Goal: Information Seeking & Learning: Learn about a topic

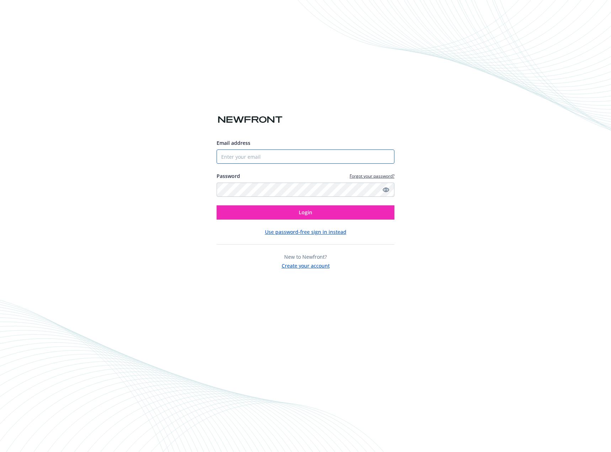
click at [276, 152] on input "Email address" at bounding box center [306, 156] width 178 height 14
click at [384, 158] on img at bounding box center [384, 156] width 9 height 14
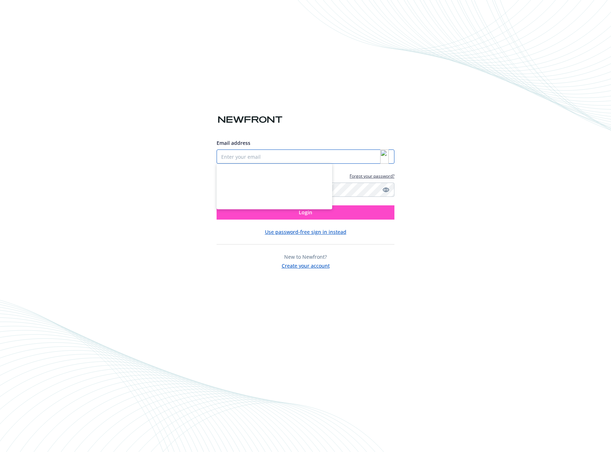
type input "[PERSON_NAME][EMAIL_ADDRESS][DOMAIN_NAME]"
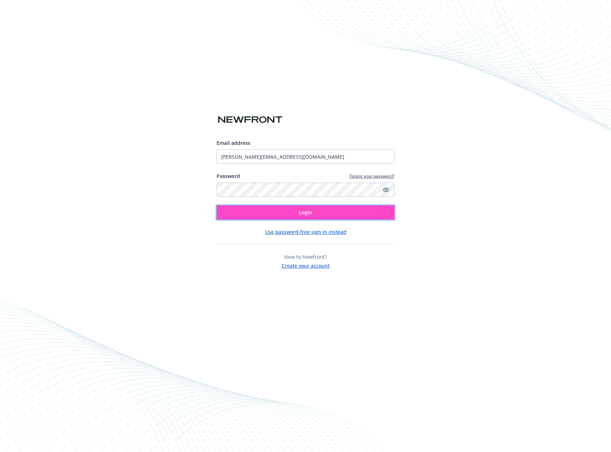
click at [306, 213] on span "Login" at bounding box center [306, 212] width 14 height 7
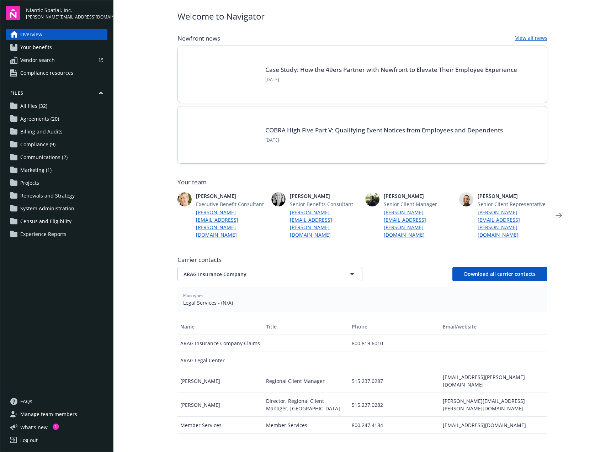
scroll to position [107, 0]
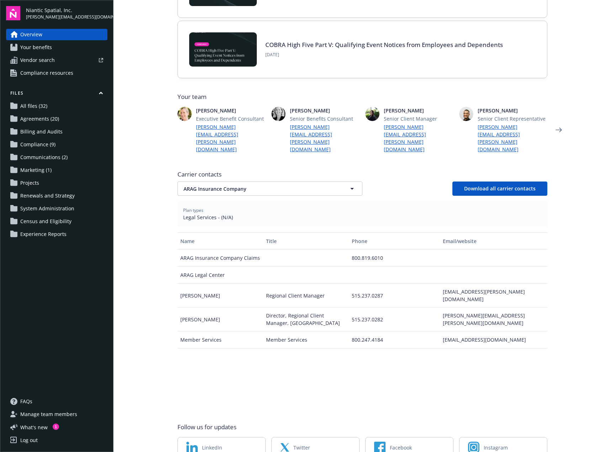
click at [215, 214] on span "Legal Services - (N/A)" at bounding box center [362, 217] width 359 height 7
click at [259, 185] on span "ARAG Insurance Company" at bounding box center [258, 188] width 148 height 7
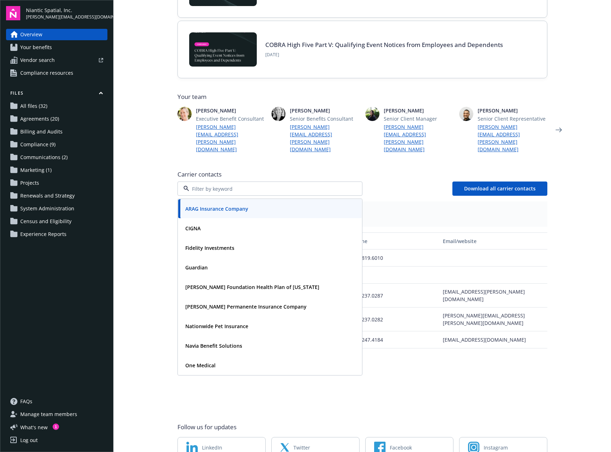
click at [259, 185] on input at bounding box center [268, 188] width 159 height 7
click at [229, 205] on span "ARAG Insurance Company" at bounding box center [216, 208] width 63 height 7
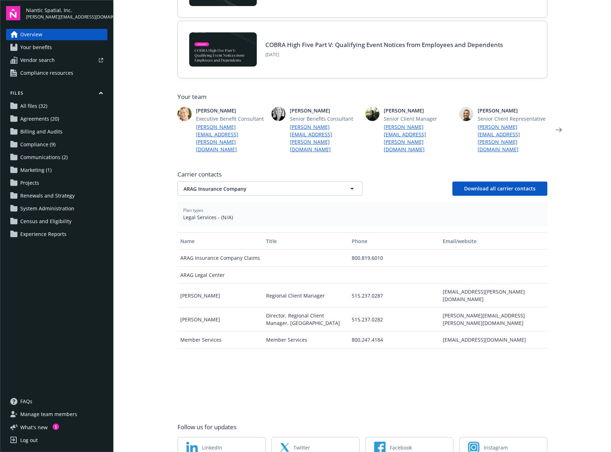
click at [367, 284] on div "515.237.0287" at bounding box center [394, 296] width 91 height 24
click at [41, 48] on span "Your benefits" at bounding box center [36, 47] width 32 height 11
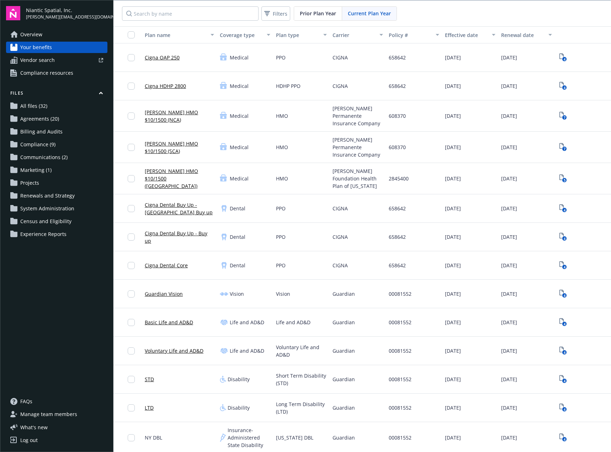
click at [345, 123] on div "Kaiser Permanente Insurance Company" at bounding box center [358, 115] width 56 height 31
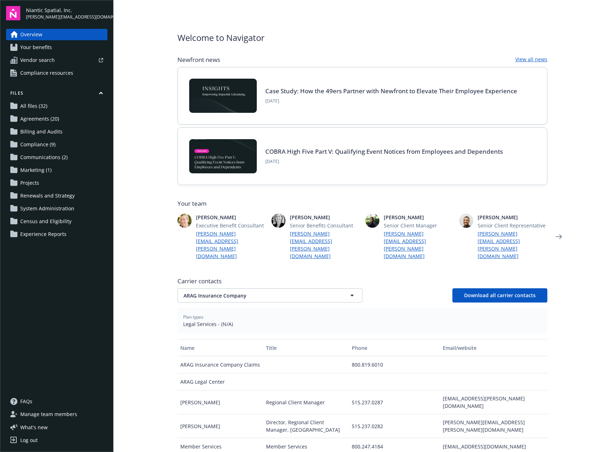
click at [162, 59] on main "Welcome to Navigator Newfront news View all news Case Study: How the 49ers Part…" at bounding box center [363, 226] width 498 height 452
click at [55, 52] on link "Your benefits" at bounding box center [56, 47] width 101 height 11
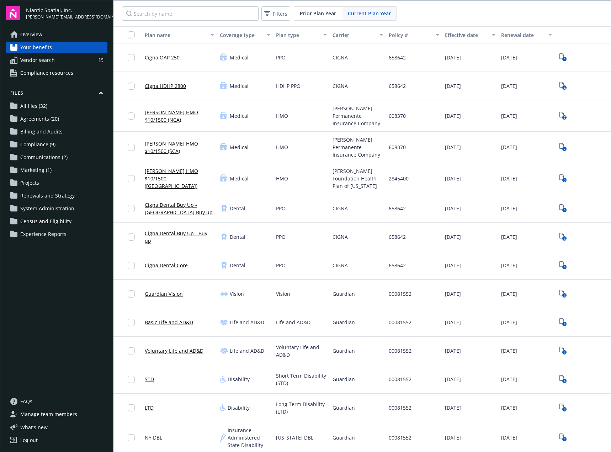
click at [167, 58] on link "Cigna OAP 250" at bounding box center [162, 57] width 35 height 7
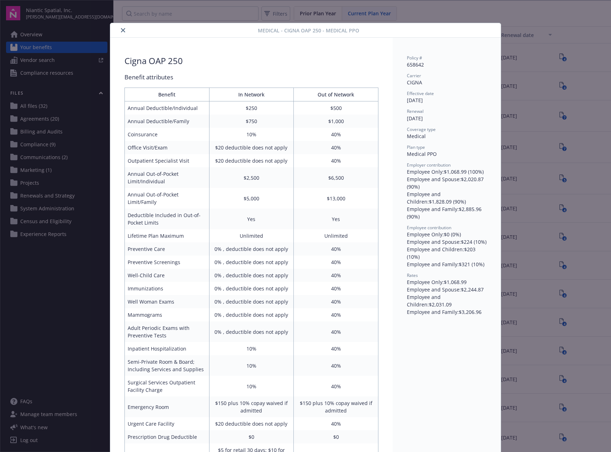
scroll to position [21, 0]
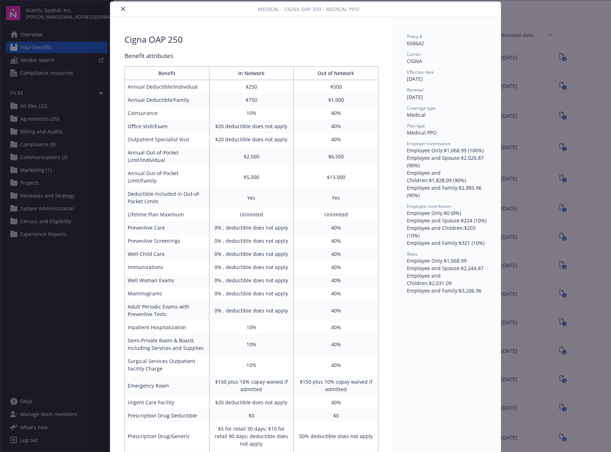
click at [556, 117] on div "Medical - Cigna OAP 250 - Medical PPO Cigna OAP 250 Benefit attributes Benefit …" at bounding box center [305, 226] width 611 height 452
click at [119, 6] on button "close" at bounding box center [123, 9] width 9 height 9
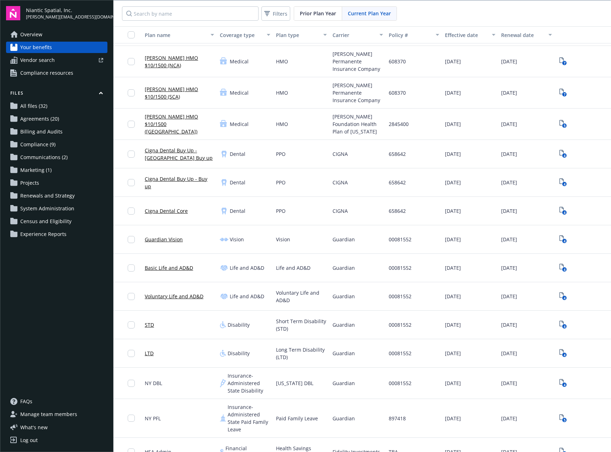
scroll to position [71, 0]
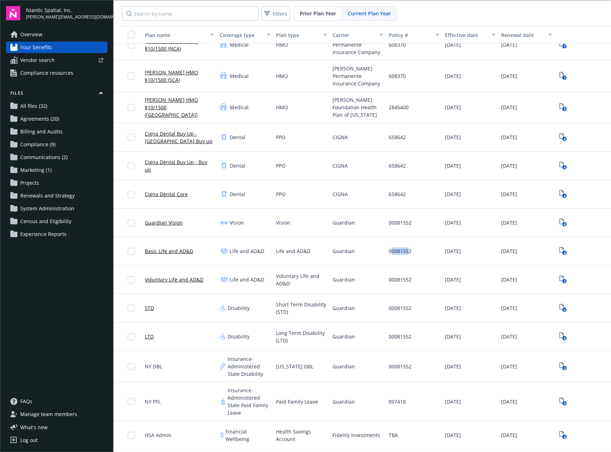
drag, startPoint x: 387, startPoint y: 245, endPoint x: 404, endPoint y: 251, distance: 18.1
click at [404, 251] on div "00081552" at bounding box center [414, 251] width 56 height 28
drag, startPoint x: 388, startPoint y: 301, endPoint x: 405, endPoint y: 303, distance: 17.5
click at [405, 304] on span "00081552" at bounding box center [400, 307] width 23 height 7
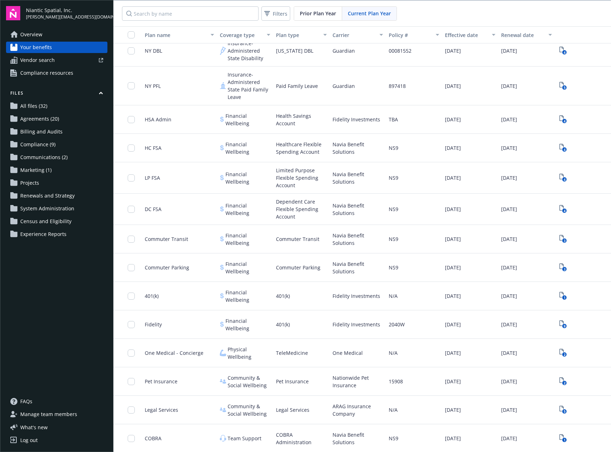
scroll to position [1, 0]
click at [442, 205] on div "06/01/2025" at bounding box center [470, 208] width 56 height 31
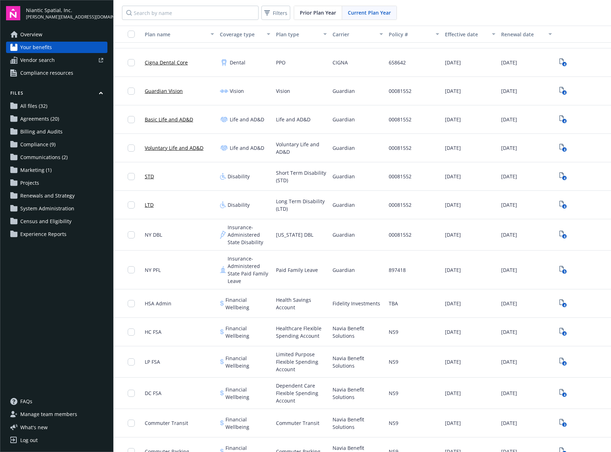
scroll to position [146, 0]
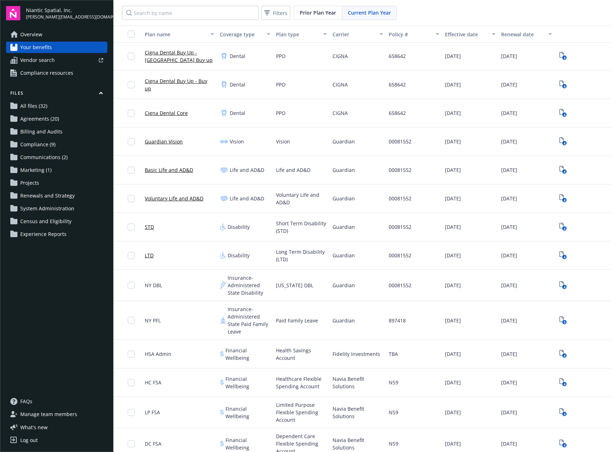
click at [330, 222] on div "Guardian" at bounding box center [358, 227] width 56 height 28
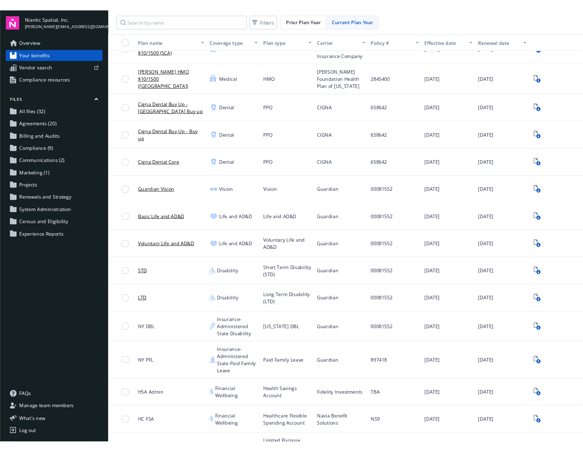
scroll to position [107, 0]
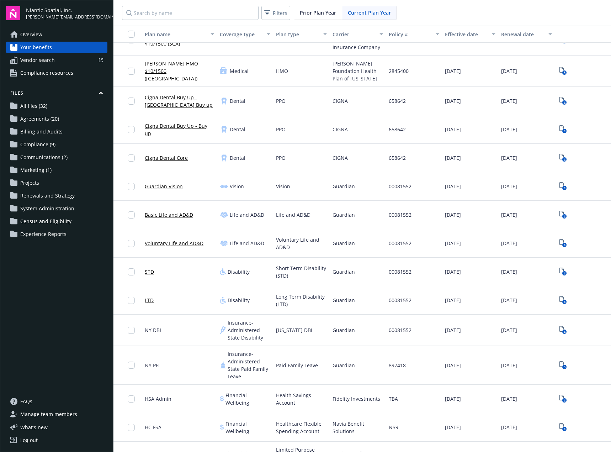
click at [414, 178] on div "00081552" at bounding box center [414, 186] width 56 height 28
